Goal: Navigation & Orientation: Go to known website

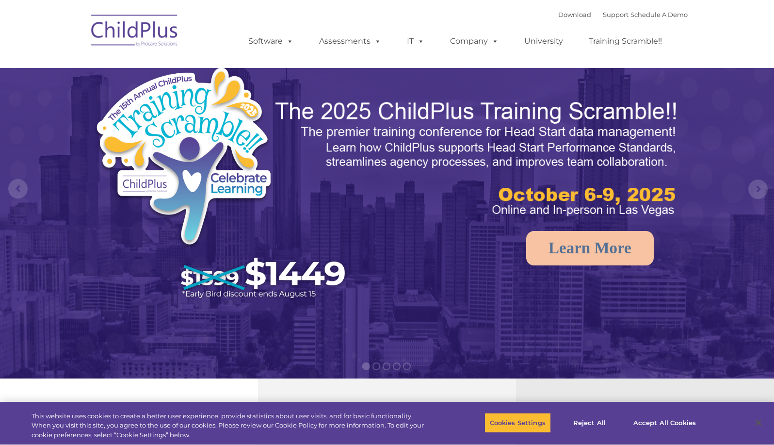
select select "MEDIUM"
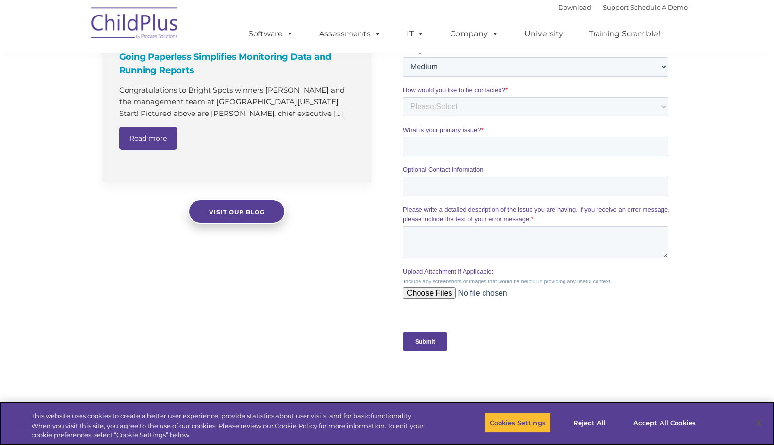
scroll to position [962, 0]
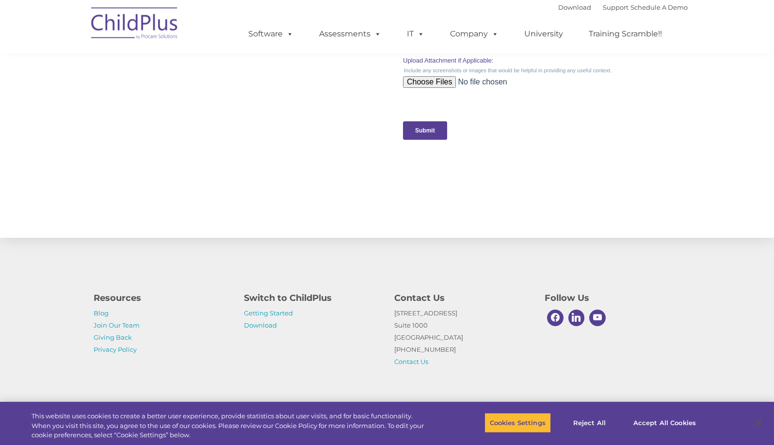
click at [171, 34] on img at bounding box center [134, 24] width 97 height 48
click at [182, 22] on img at bounding box center [134, 24] width 97 height 48
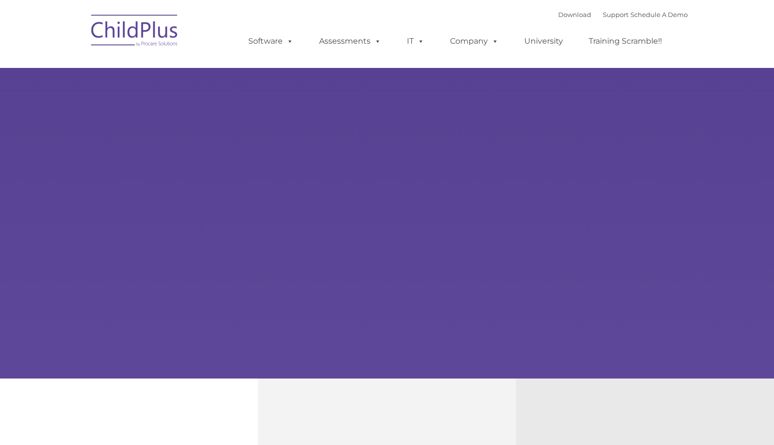
type input ""
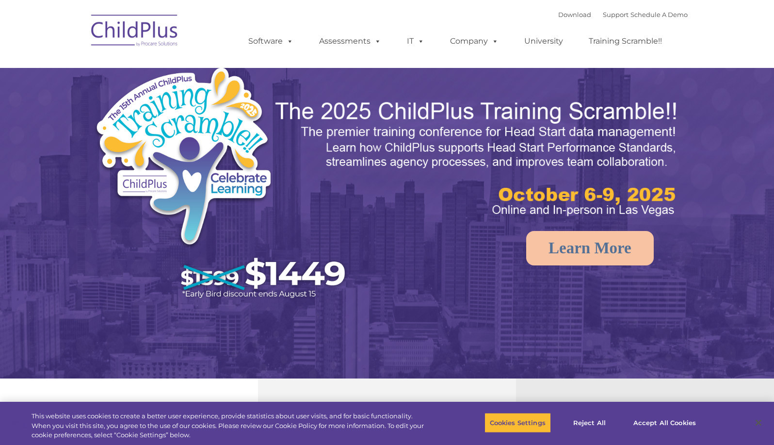
select select "MEDIUM"
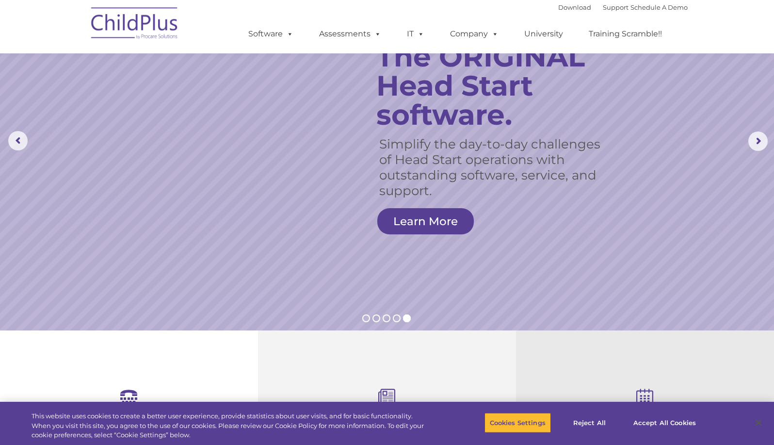
scroll to position [48, 0]
